Goal: Check status: Check status

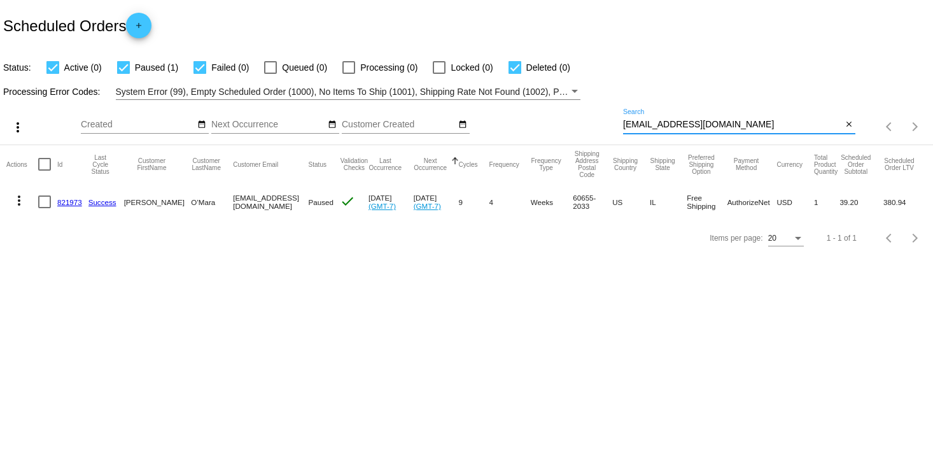
drag, startPoint x: 740, startPoint y: 120, endPoint x: 586, endPoint y: 131, distance: 153.8
click at [586, 131] on div "more_vert Aug Jan Feb Mar [DATE]" at bounding box center [466, 122] width 933 height 45
paste input "badams150553@gmai"
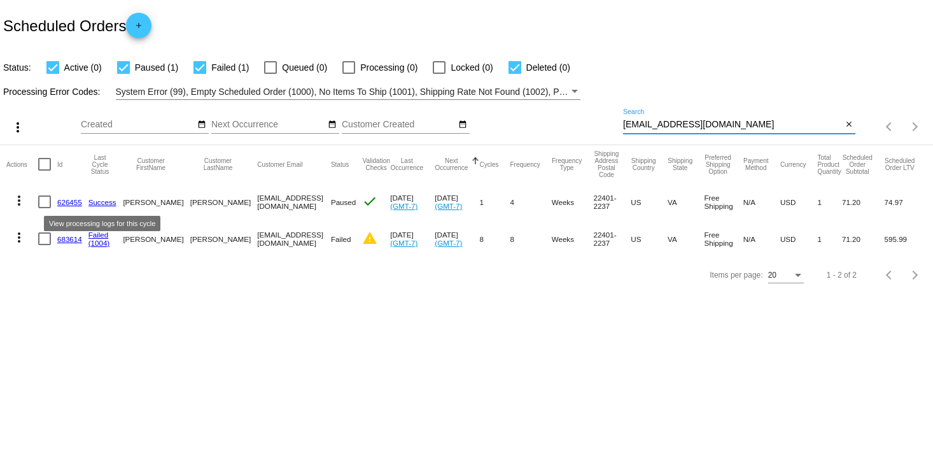
type input "[EMAIL_ADDRESS][DOMAIN_NAME]"
click at [95, 200] on link "Success" at bounding box center [102, 202] width 28 height 8
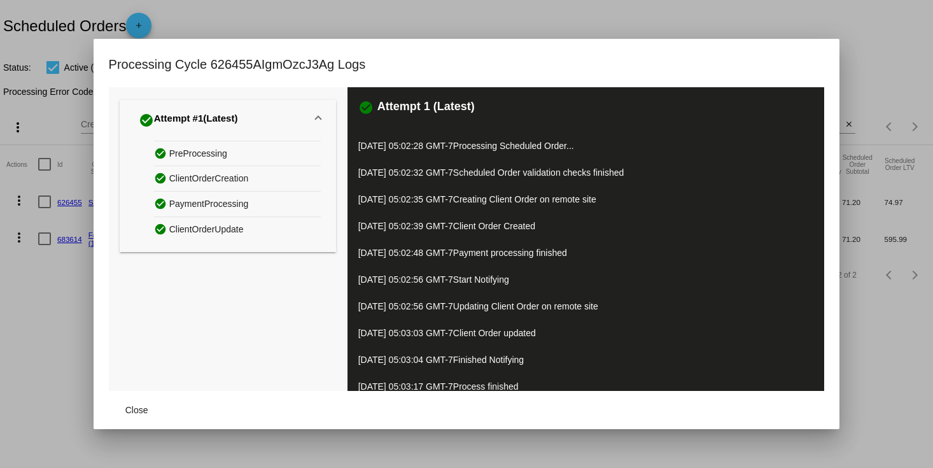
click at [69, 288] on div at bounding box center [466, 234] width 933 height 468
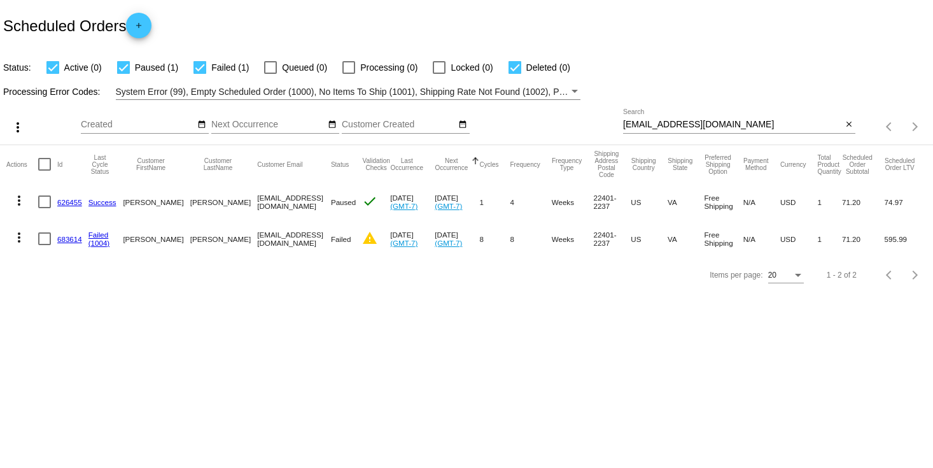
click at [71, 200] on link "626455" at bounding box center [69, 202] width 25 height 8
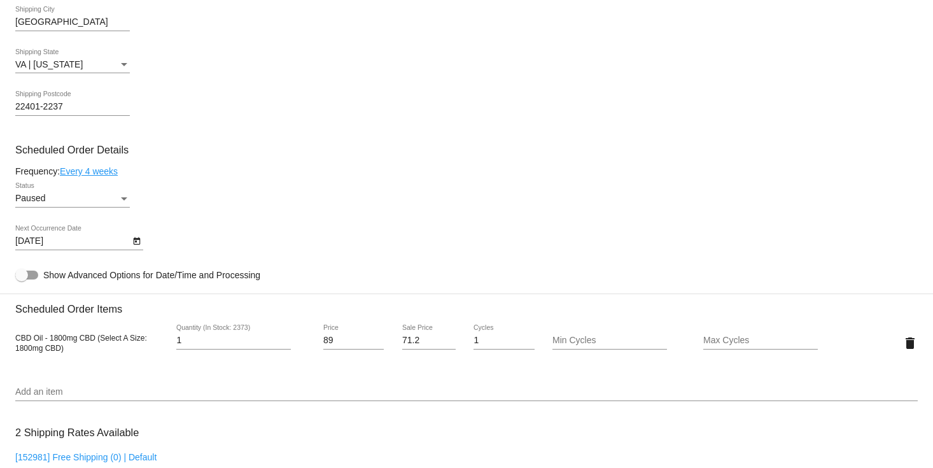
scroll to position [678, 0]
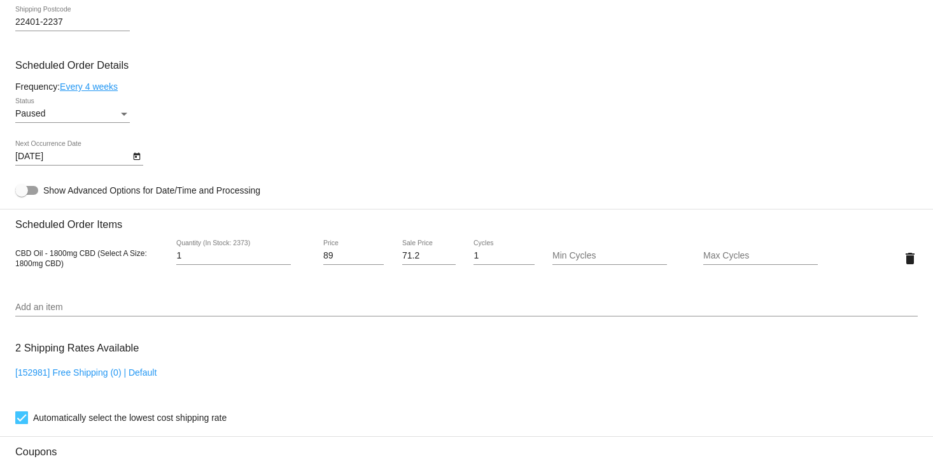
click at [114, 119] on div "Paused" at bounding box center [66, 114] width 103 height 10
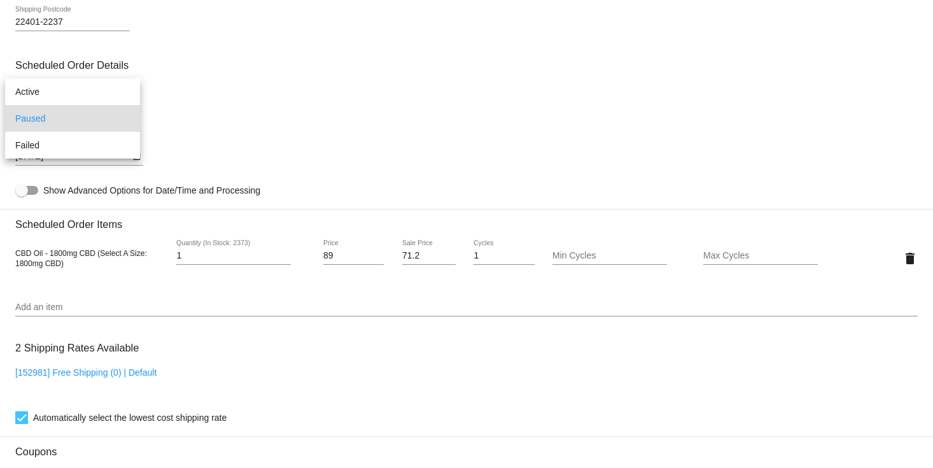
click at [208, 153] on div at bounding box center [466, 234] width 933 height 468
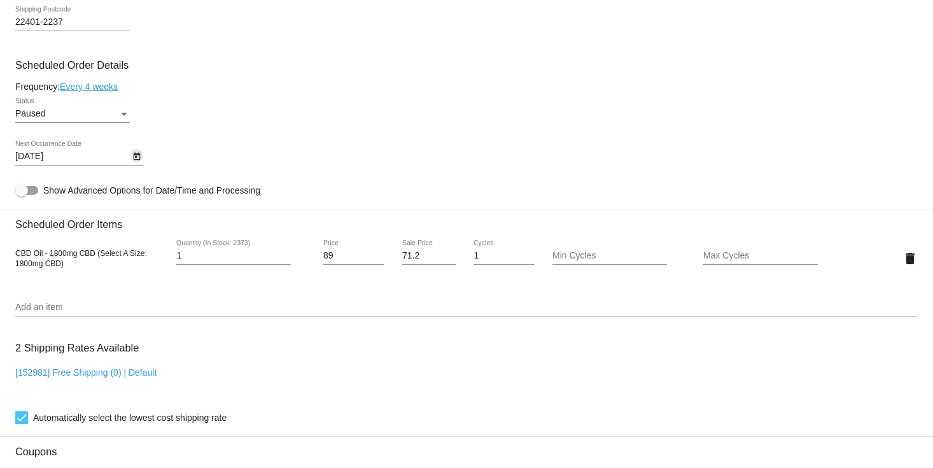
click at [134, 164] on icon "Open calendar" at bounding box center [136, 156] width 9 height 15
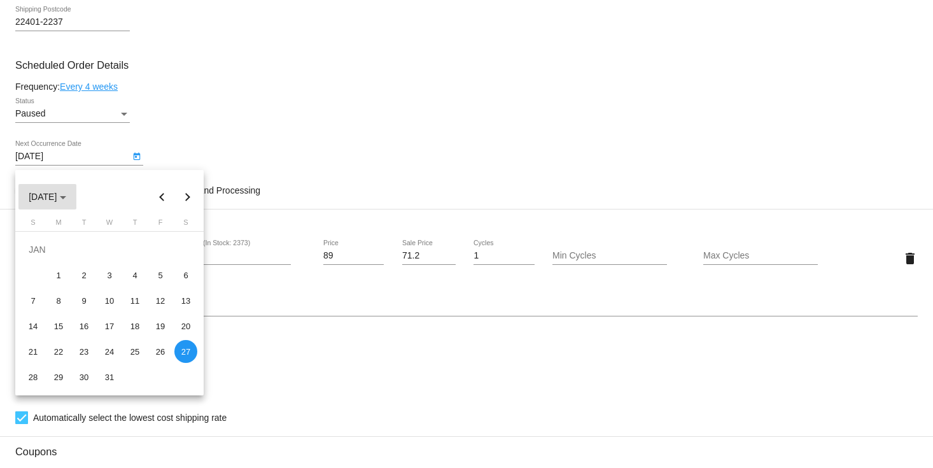
click at [66, 200] on span "[DATE]" at bounding box center [48, 197] width 38 height 10
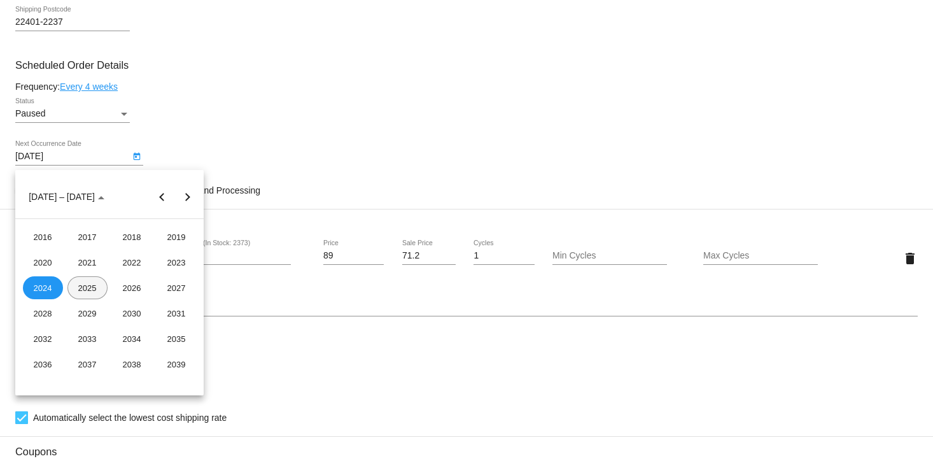
click at [90, 289] on div "2025" at bounding box center [87, 287] width 40 height 23
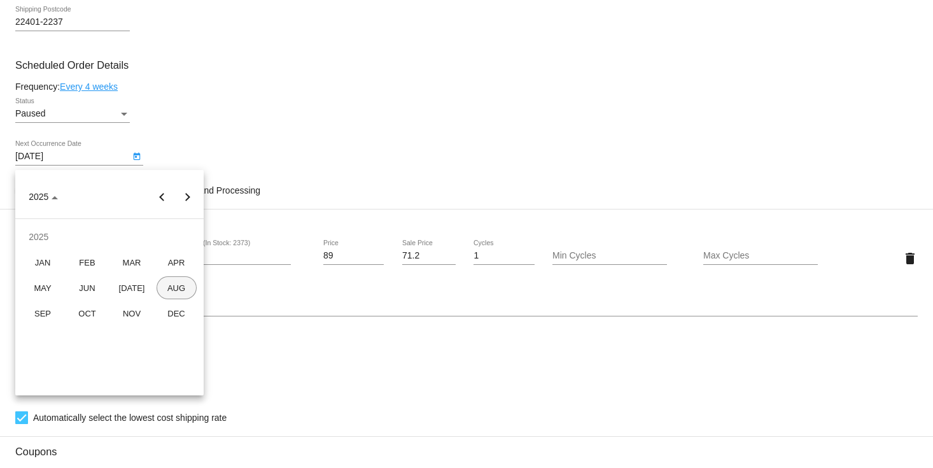
click at [174, 290] on div "AUG" at bounding box center [177, 287] width 40 height 23
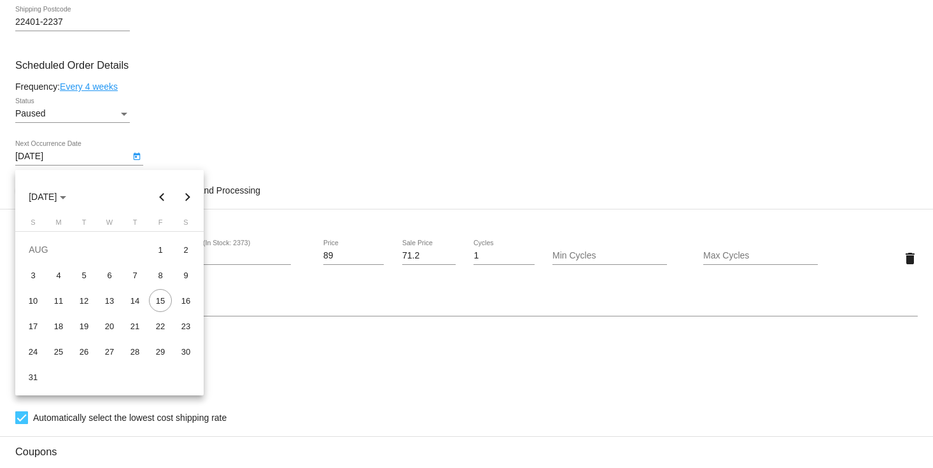
click at [270, 337] on div at bounding box center [466, 234] width 933 height 468
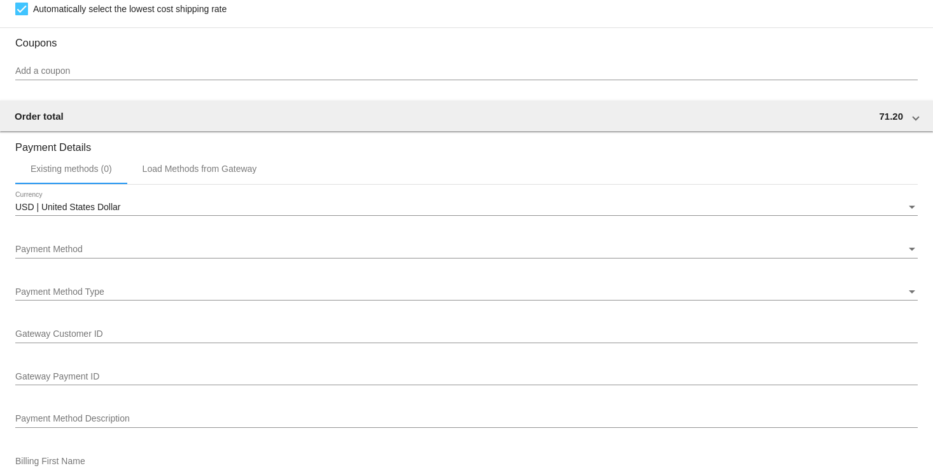
scroll to position [1086, 0]
click at [96, 290] on div "Payment Method Type Payment Method Type" at bounding box center [466, 288] width 903 height 25
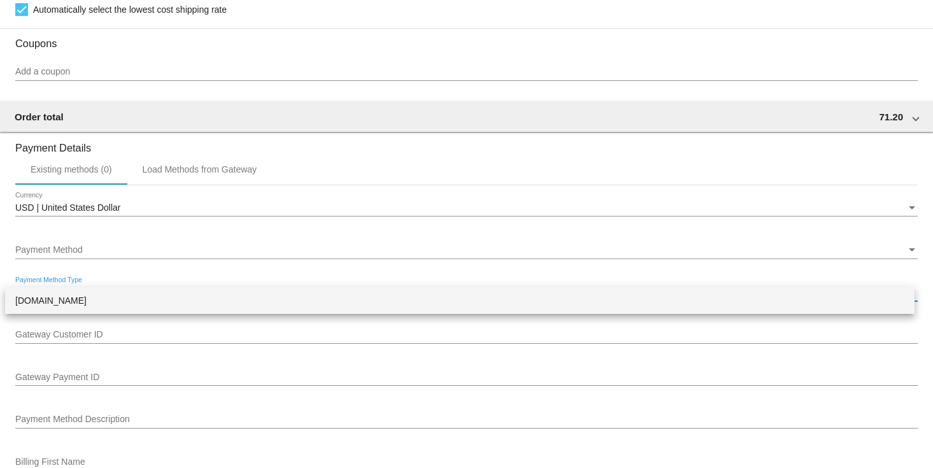
click at [101, 298] on span "[DOMAIN_NAME]" at bounding box center [459, 300] width 889 height 27
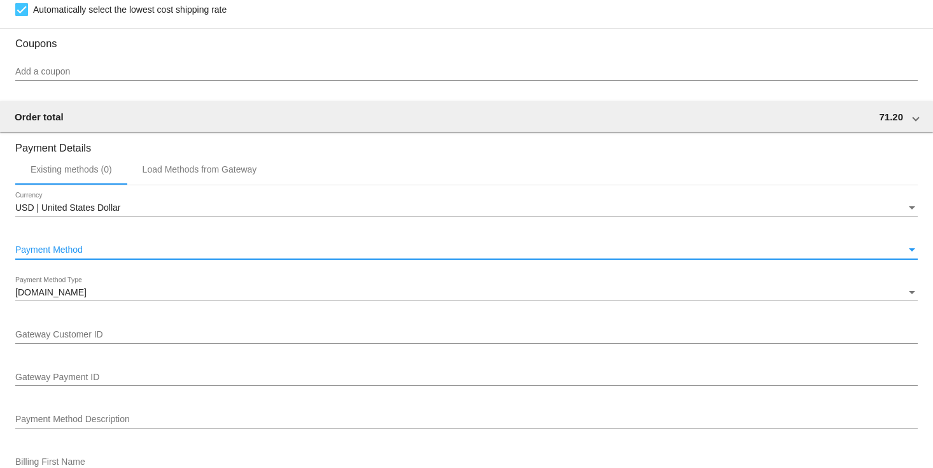
click at [104, 255] on div "Payment Method" at bounding box center [460, 250] width 891 height 10
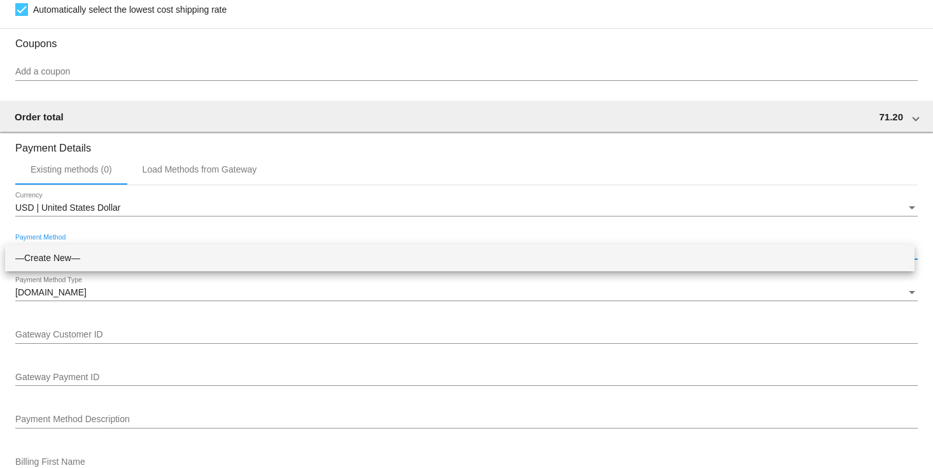
click at [160, 375] on div at bounding box center [466, 234] width 933 height 468
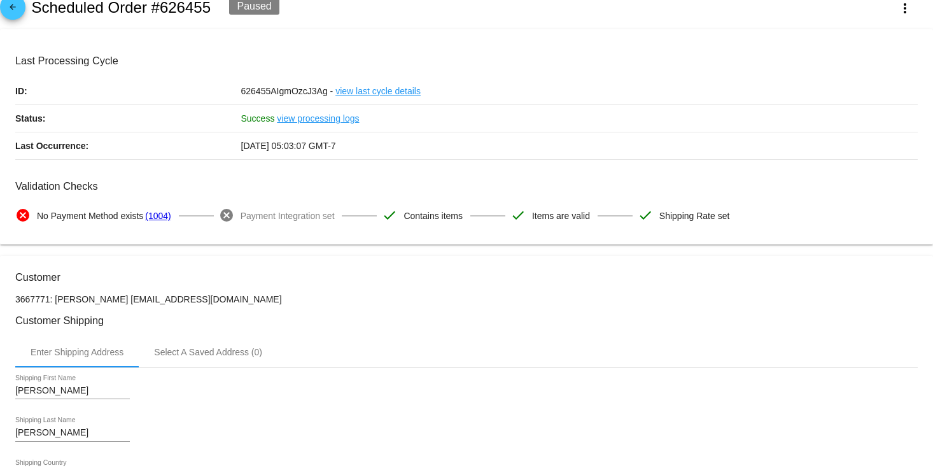
scroll to position [0, 0]
